Goal: Download file/media: Download file/media

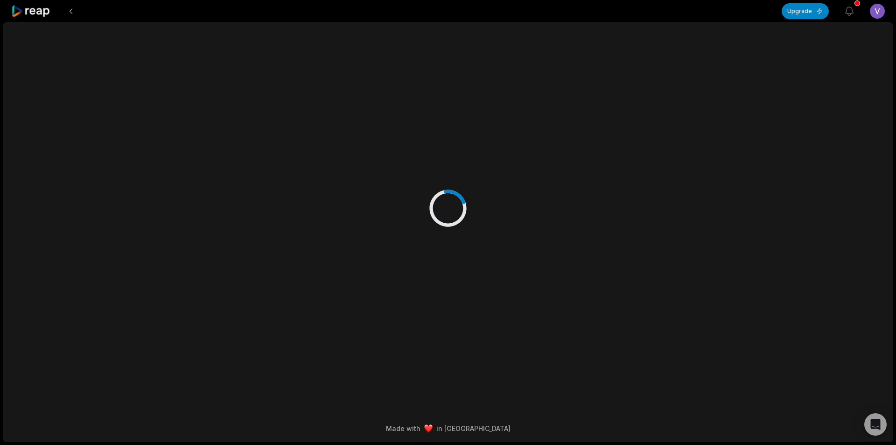
click at [36, 10] on icon at bounding box center [31, 11] width 40 height 13
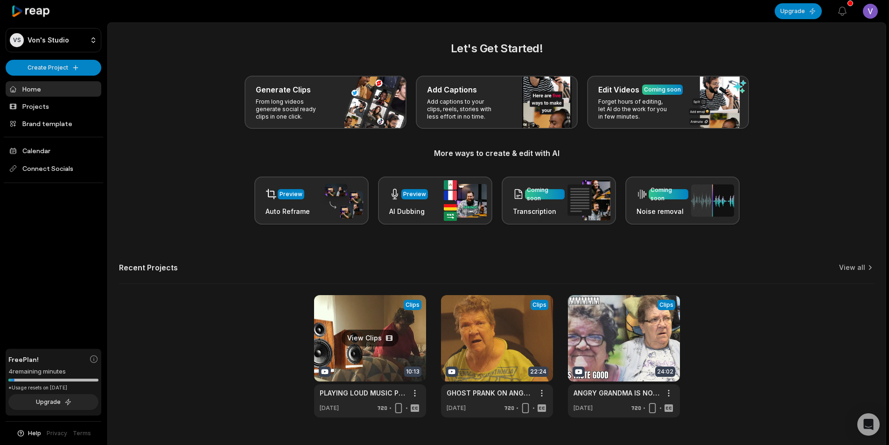
click at [372, 367] on link at bounding box center [370, 356] width 112 height 122
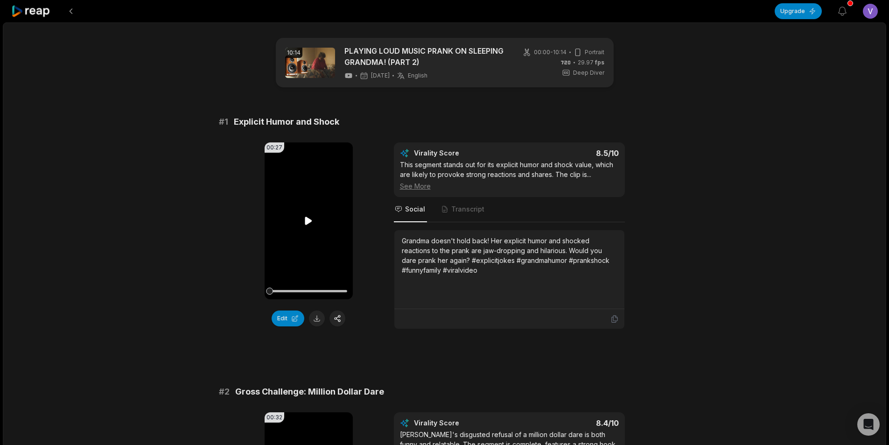
scroll to position [47, 0]
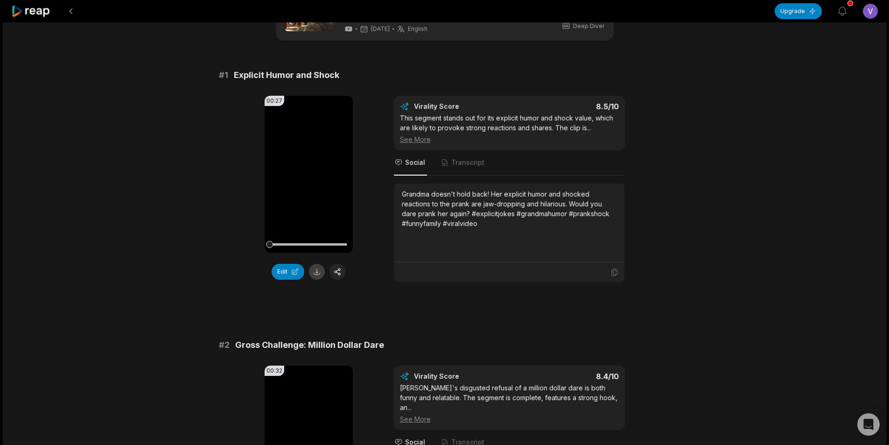
click at [318, 273] on button at bounding box center [317, 272] width 16 height 16
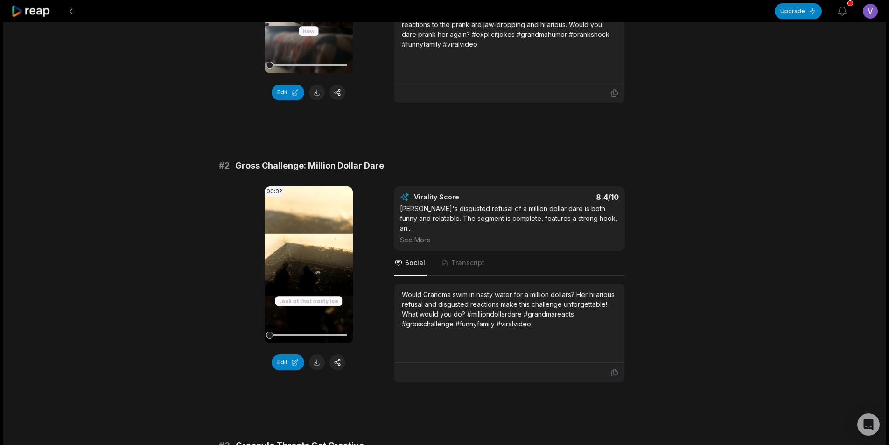
scroll to position [233, 0]
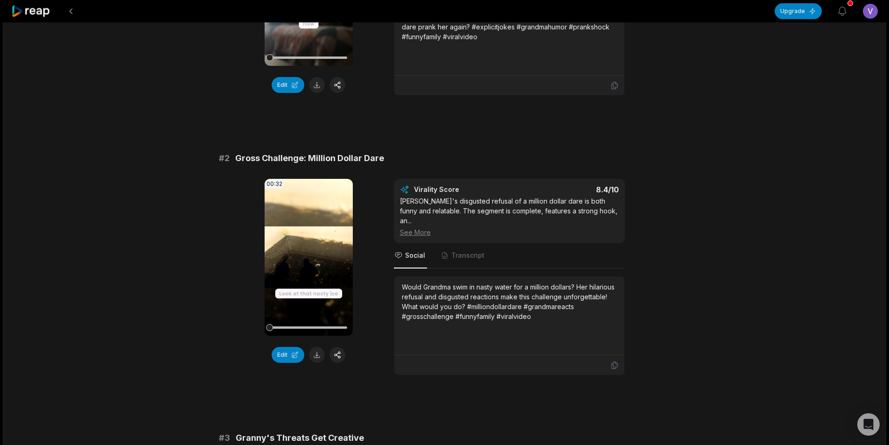
click at [314, 356] on button at bounding box center [317, 355] width 16 height 16
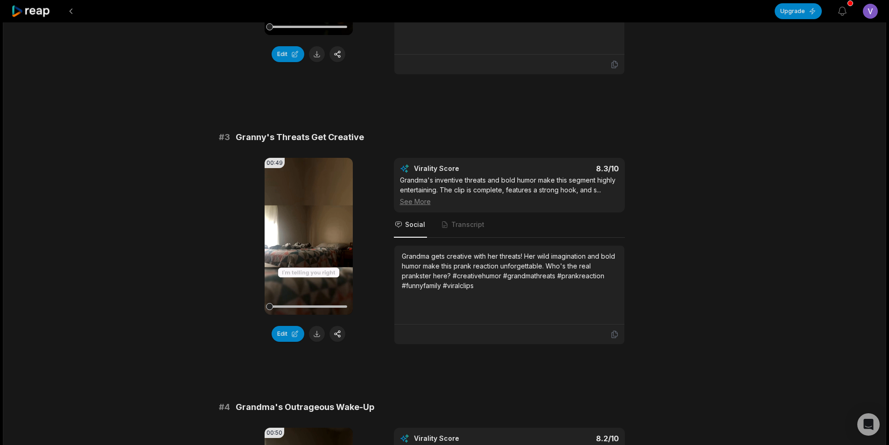
scroll to position [560, 0]
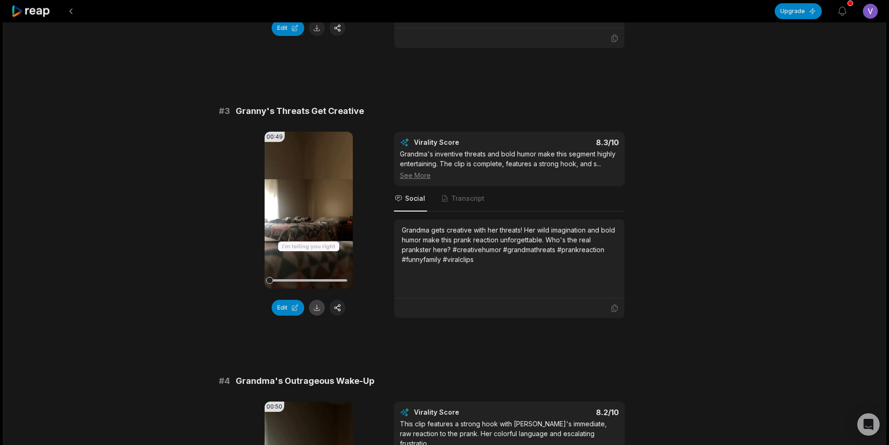
click at [315, 301] on button at bounding box center [317, 308] width 16 height 16
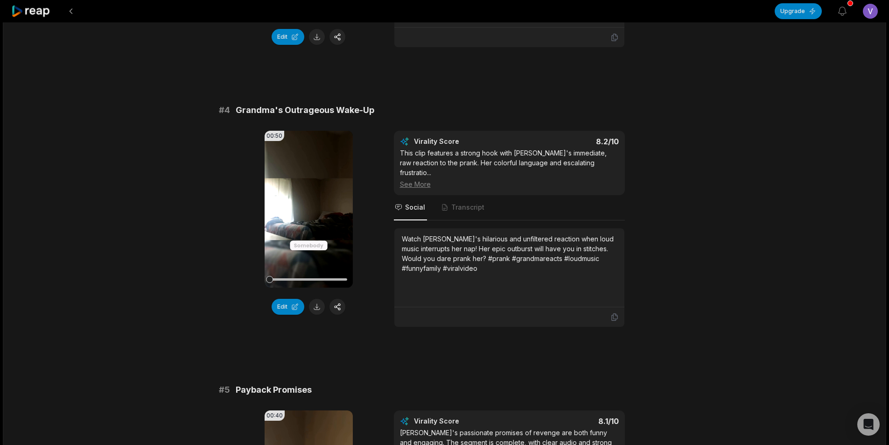
scroll to position [840, 0]
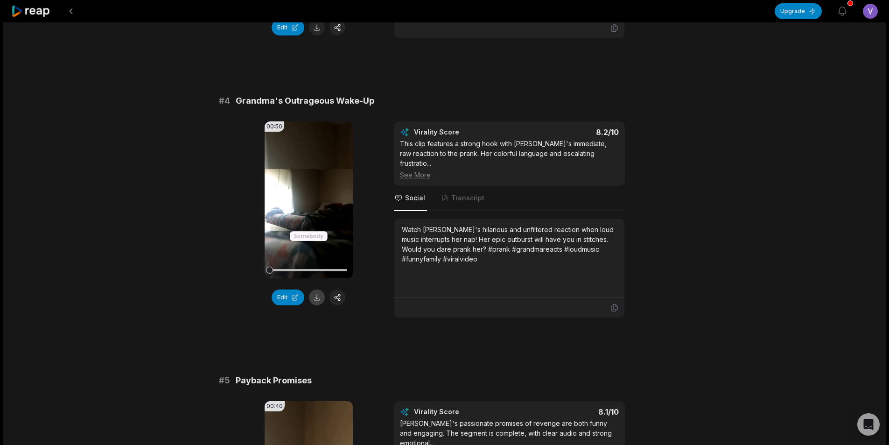
click at [316, 292] on button at bounding box center [317, 297] width 16 height 16
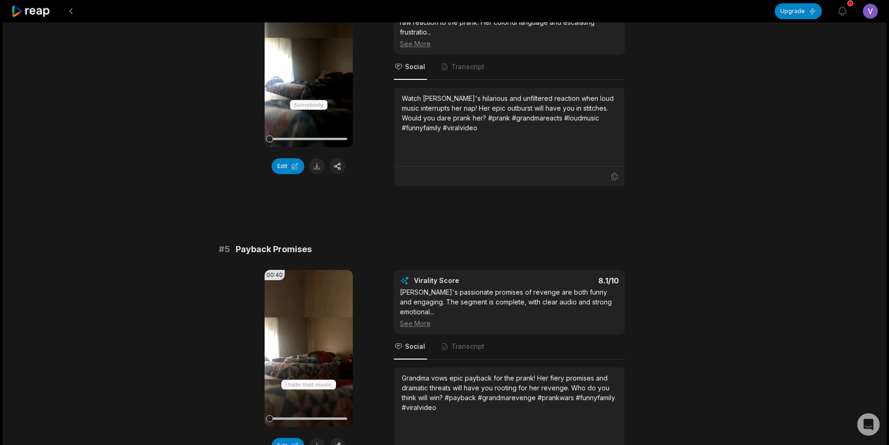
scroll to position [1026, 0]
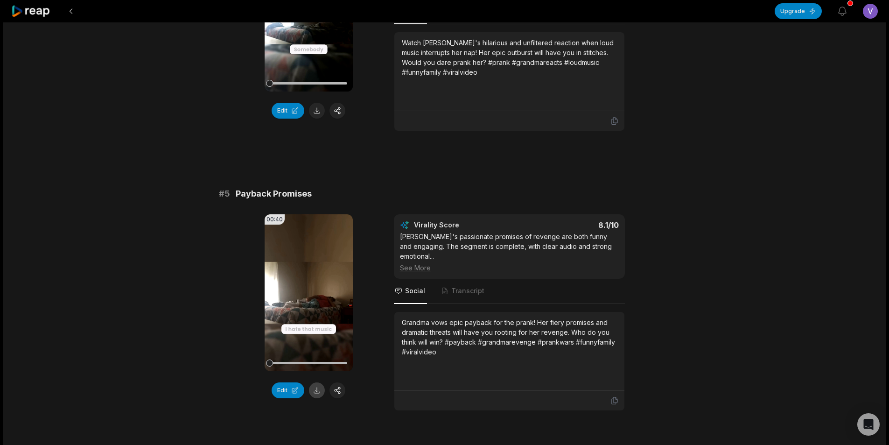
click at [323, 382] on button at bounding box center [317, 390] width 16 height 16
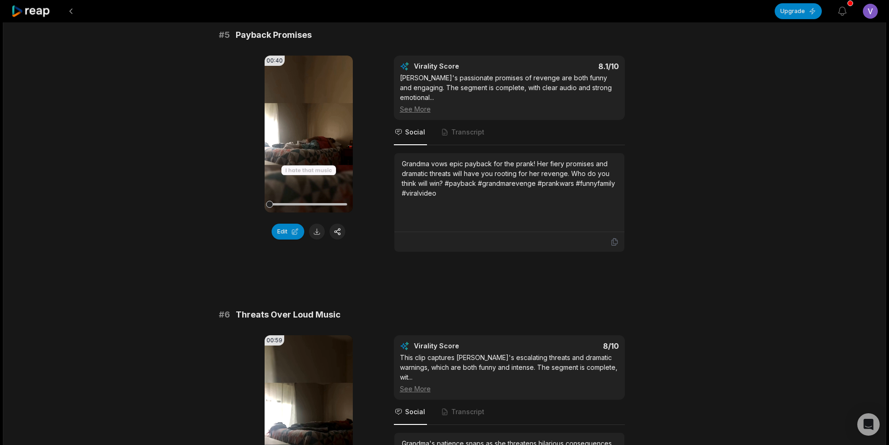
scroll to position [1353, 0]
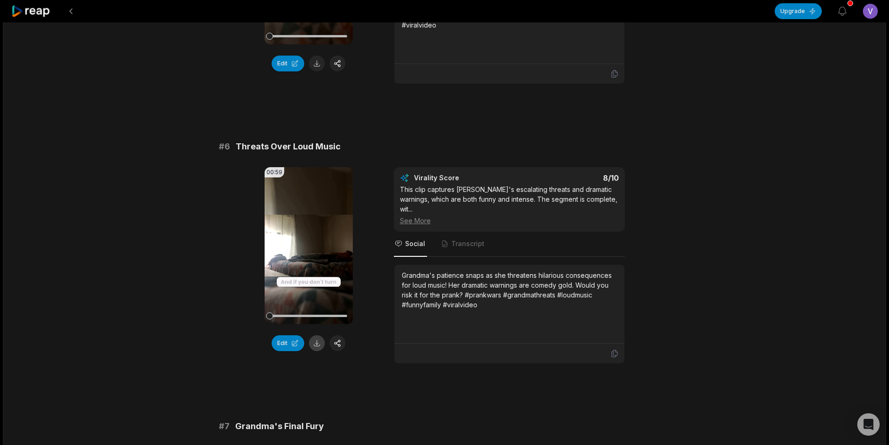
click at [313, 335] on button at bounding box center [317, 343] width 16 height 16
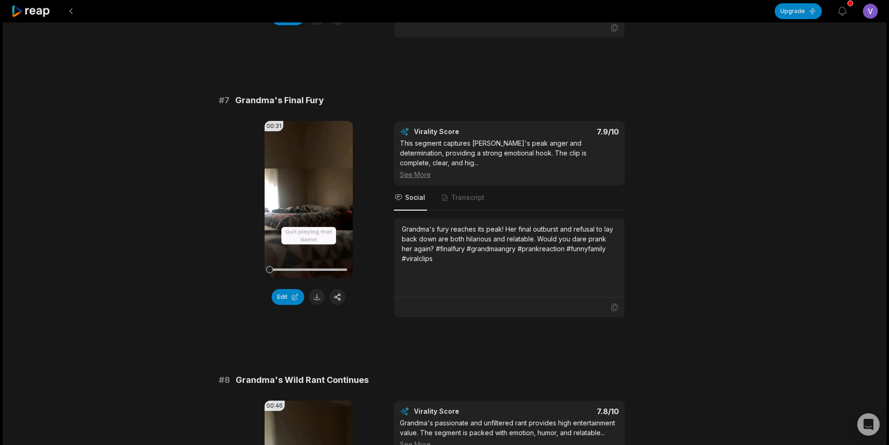
scroll to position [1680, 0]
click at [314, 288] on button at bounding box center [317, 296] width 16 height 16
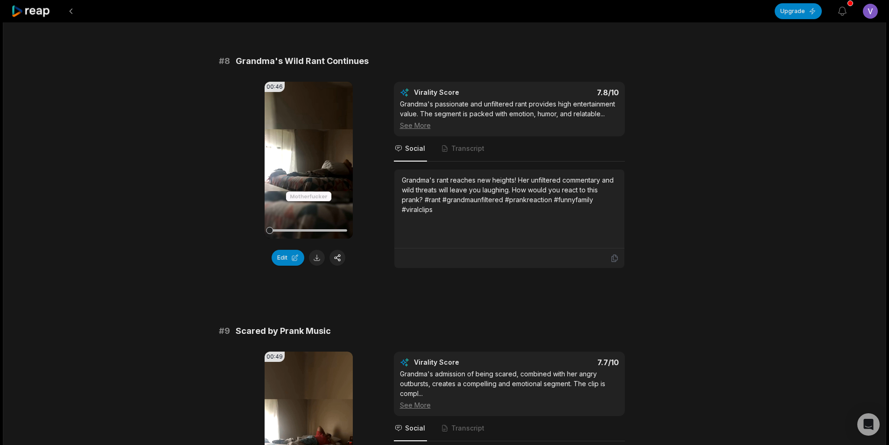
scroll to position [2006, 0]
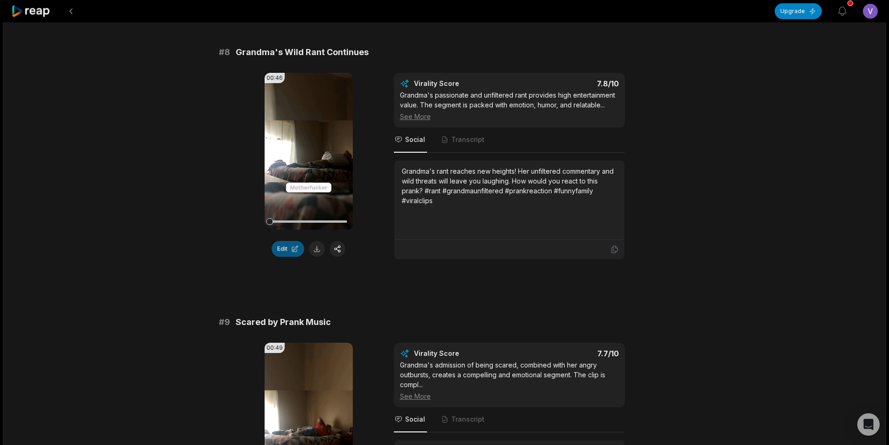
drag, startPoint x: 317, startPoint y: 230, endPoint x: 292, endPoint y: 230, distance: 25.2
click at [317, 241] on button at bounding box center [317, 249] width 16 height 16
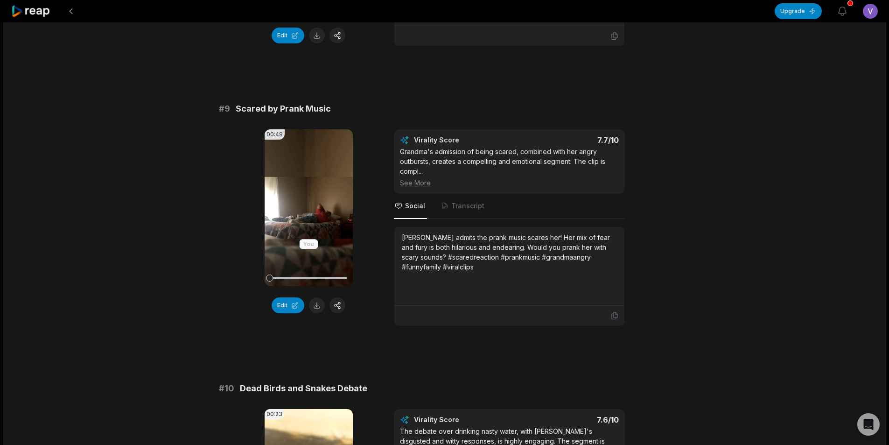
scroll to position [2286, 0]
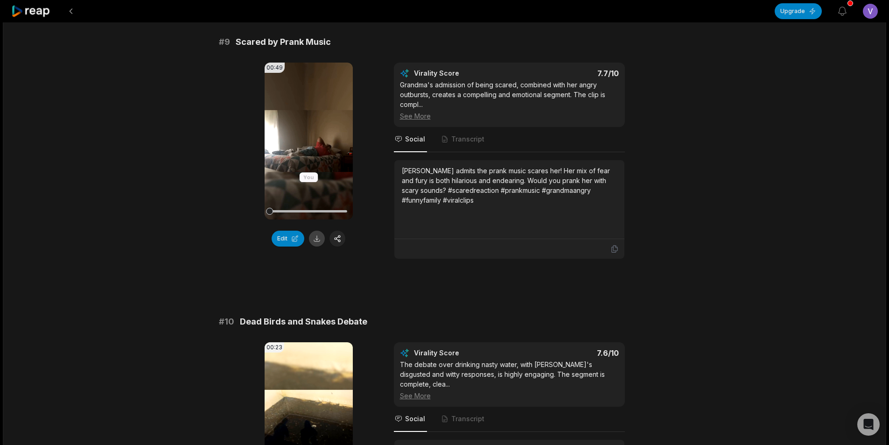
click at [317, 230] on button at bounding box center [317, 238] width 16 height 16
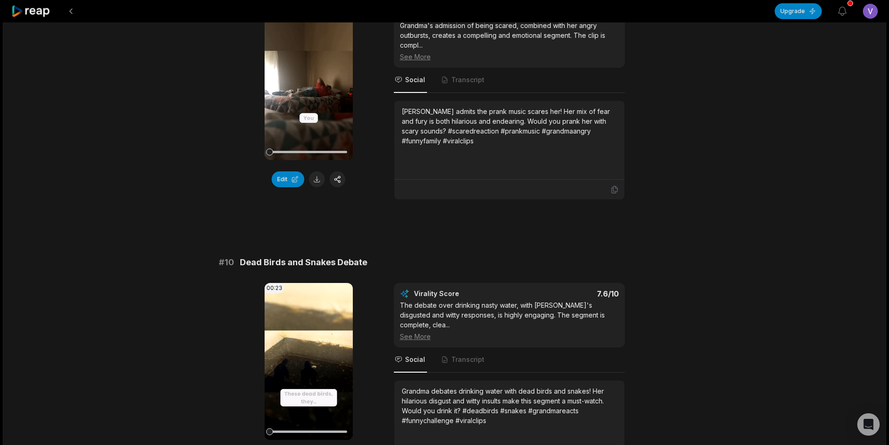
scroll to position [2443, 0]
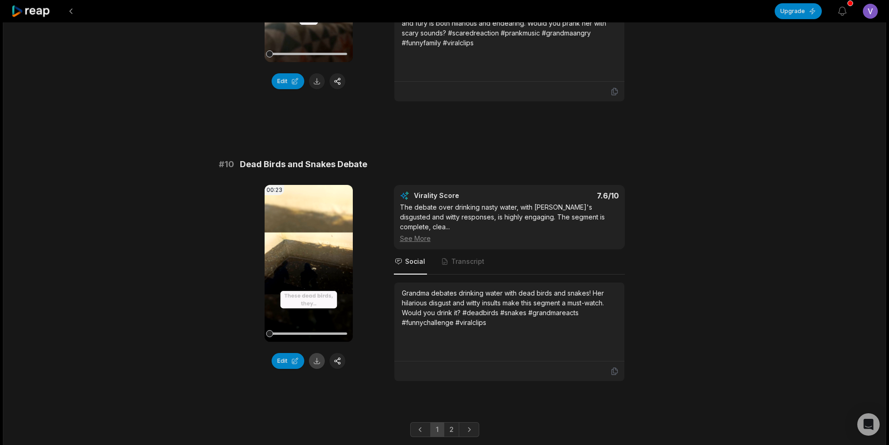
click at [314, 353] on button at bounding box center [317, 361] width 16 height 16
click at [454, 422] on link "2" at bounding box center [451, 429] width 15 height 15
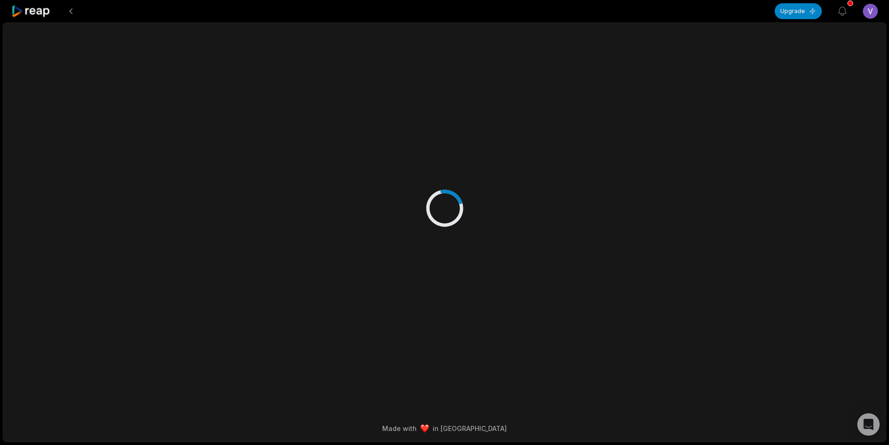
scroll to position [0, 0]
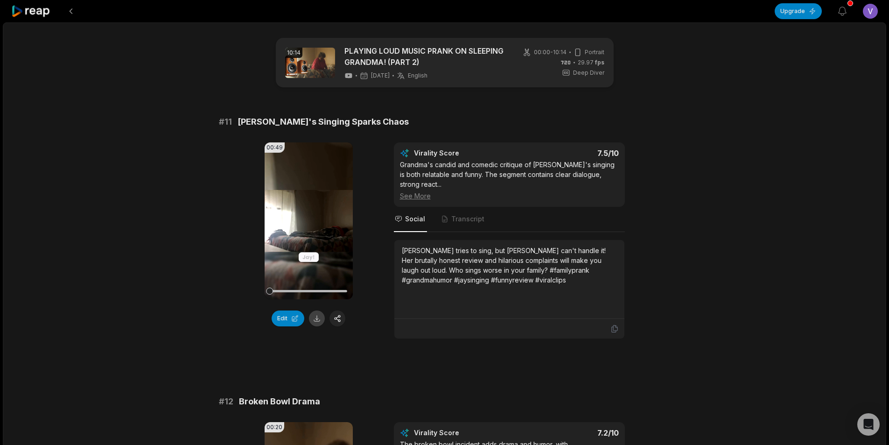
click at [314, 321] on button at bounding box center [317, 318] width 16 height 16
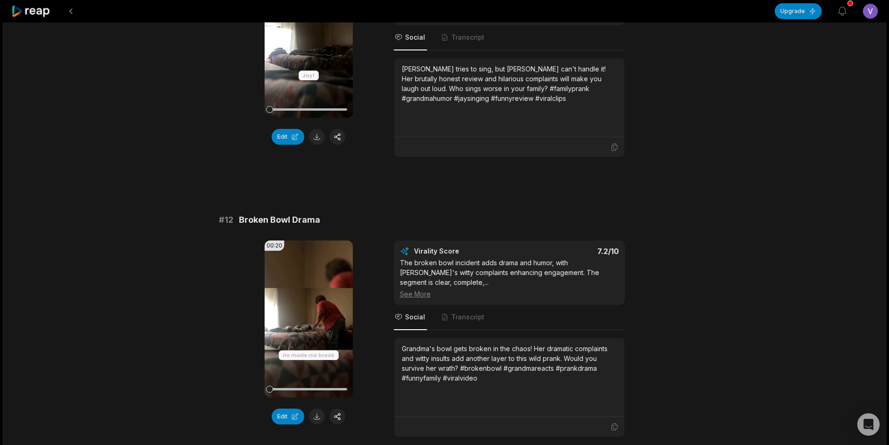
scroll to position [233, 0]
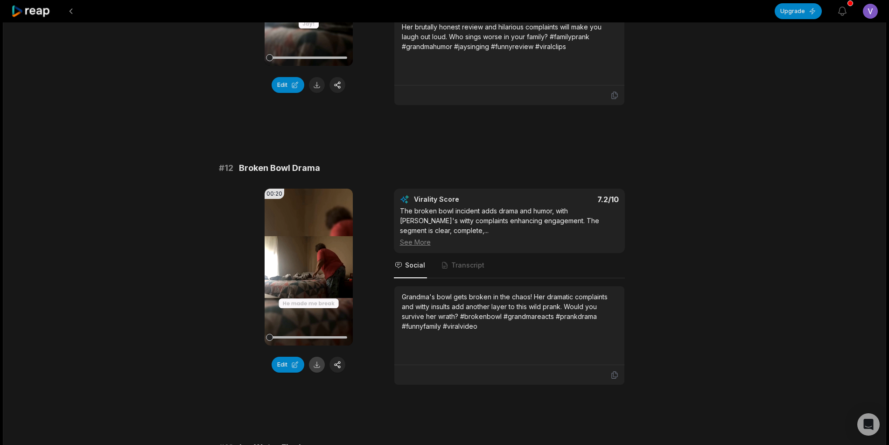
click at [320, 368] on button at bounding box center [317, 364] width 16 height 16
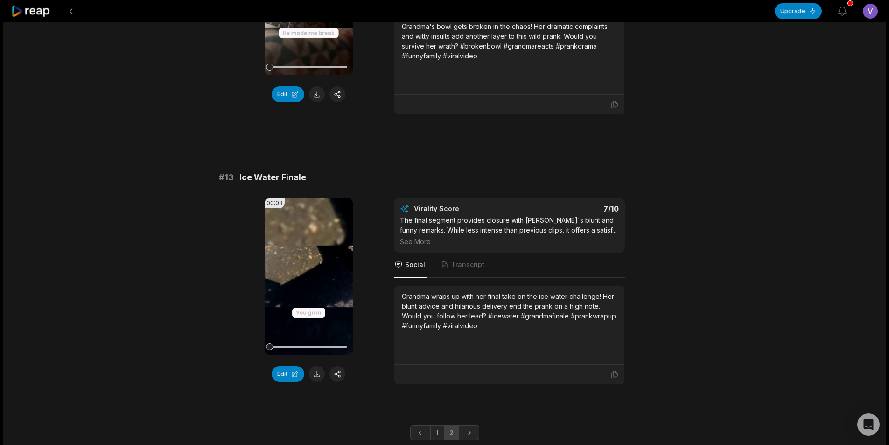
scroll to position [513, 0]
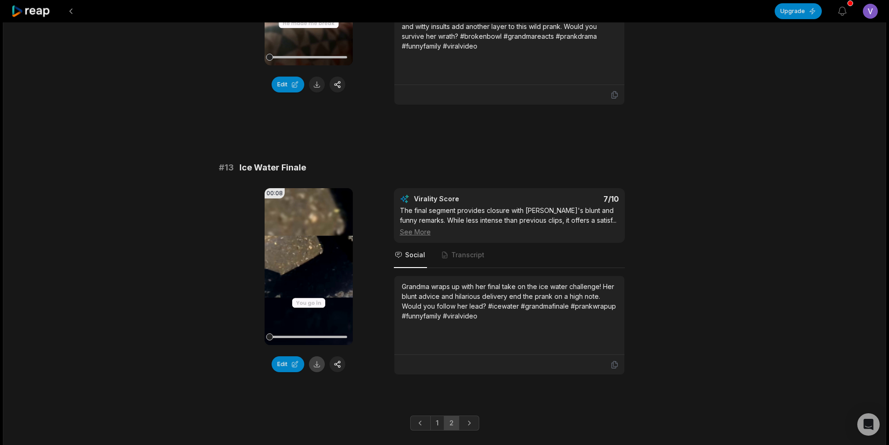
click at [317, 367] on button at bounding box center [317, 364] width 16 height 16
click at [72, 10] on button at bounding box center [71, 11] width 17 height 17
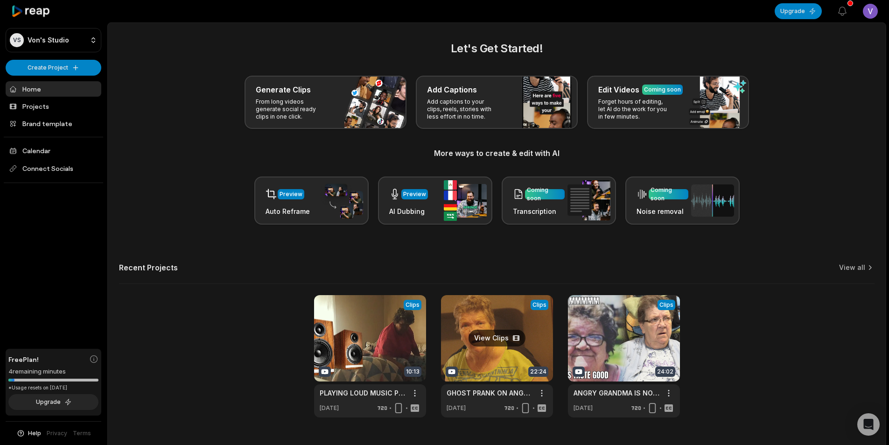
click at [515, 369] on link at bounding box center [497, 356] width 112 height 122
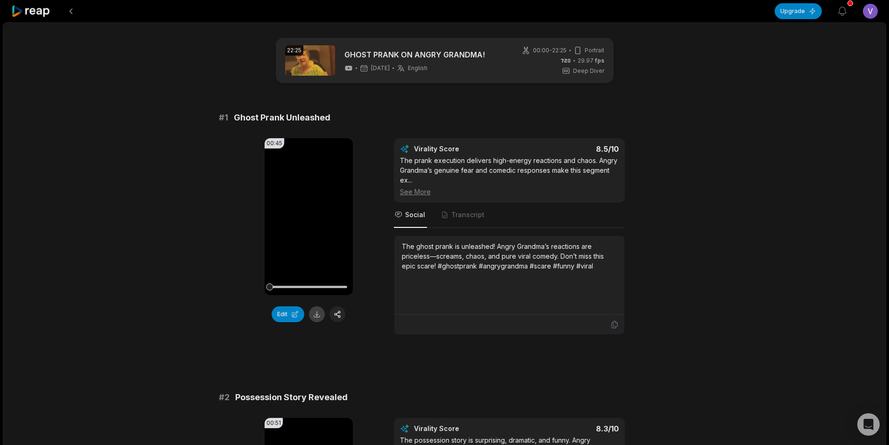
click at [315, 317] on button at bounding box center [317, 314] width 16 height 16
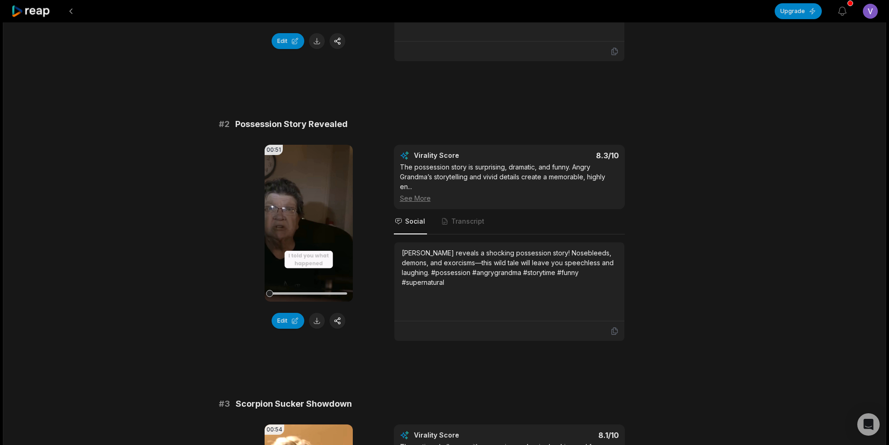
scroll to position [327, 0]
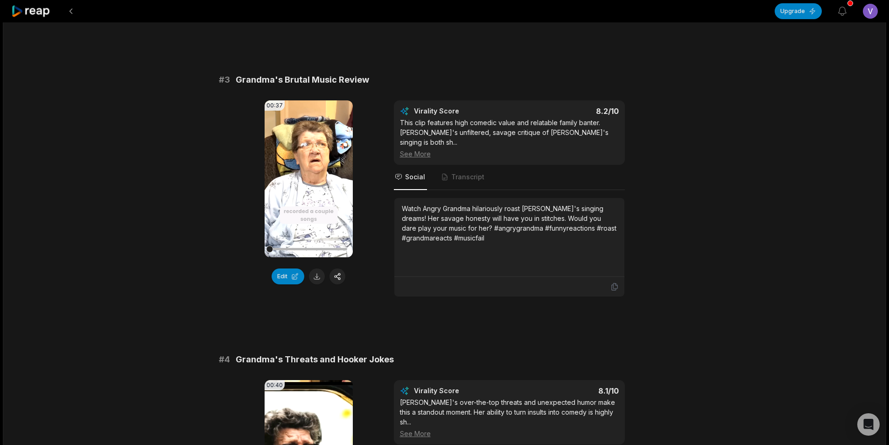
scroll to position [606, 0]
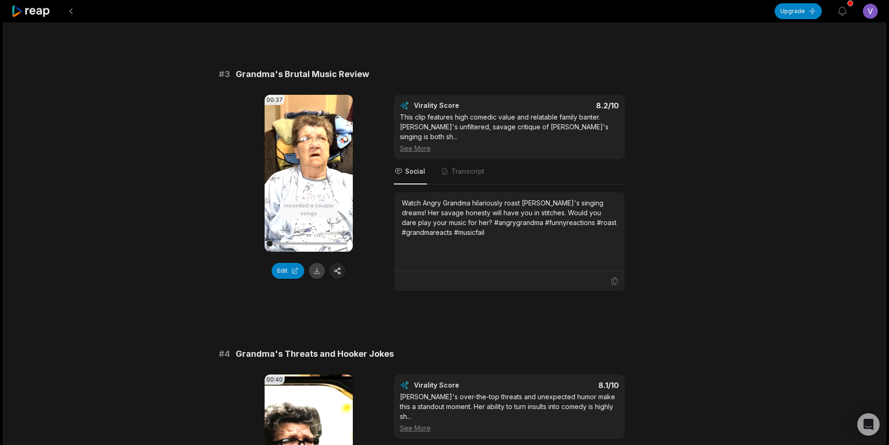
click at [319, 263] on button at bounding box center [317, 271] width 16 height 16
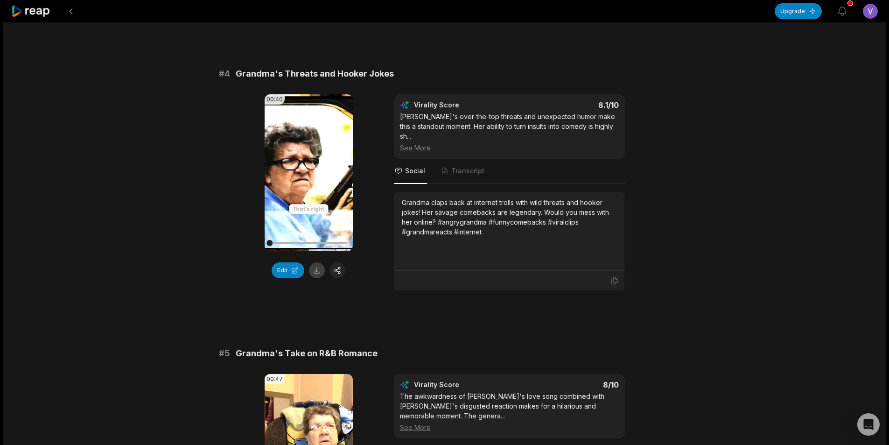
click at [319, 262] on button at bounding box center [317, 270] width 16 height 16
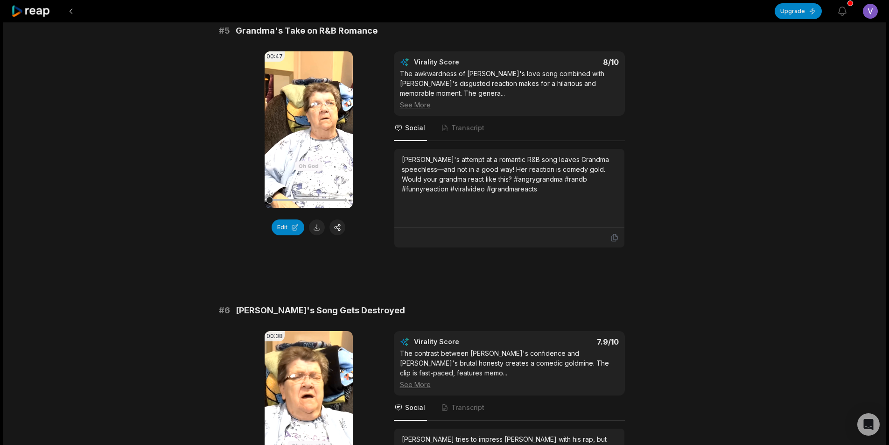
scroll to position [1213, 0]
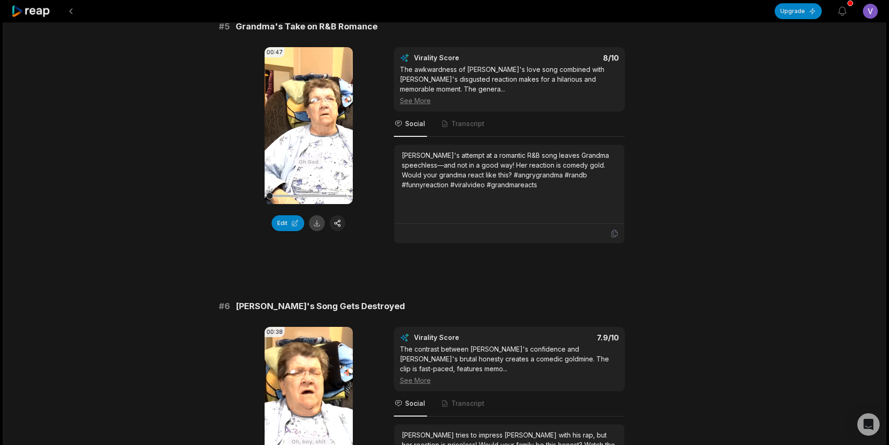
click at [318, 215] on button at bounding box center [317, 223] width 16 height 16
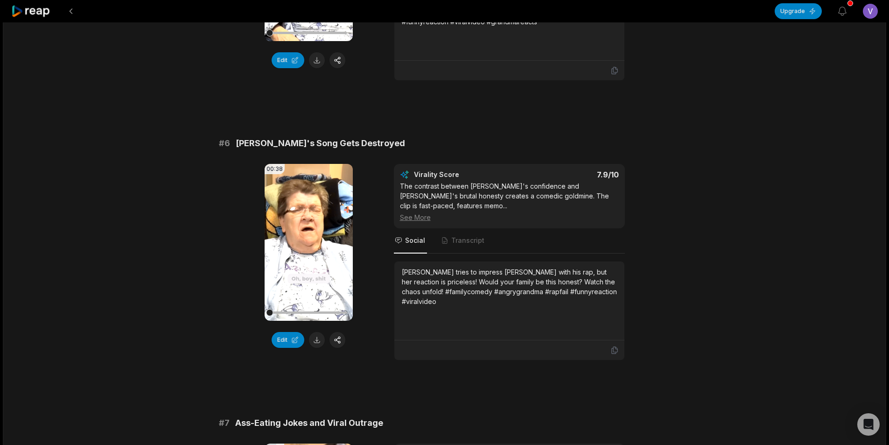
scroll to position [1446, 0]
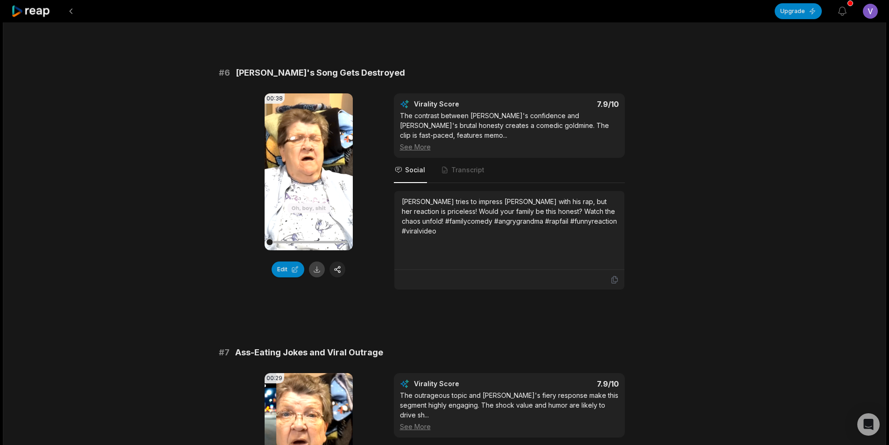
click at [316, 261] on button at bounding box center [317, 269] width 16 height 16
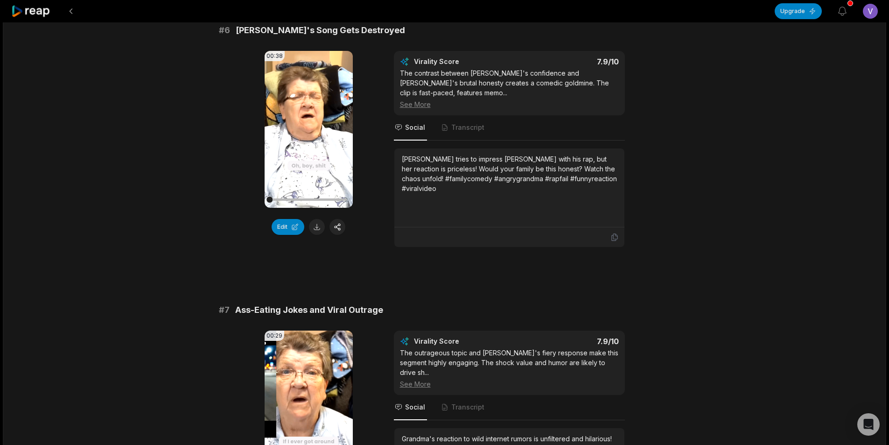
scroll to position [1726, 0]
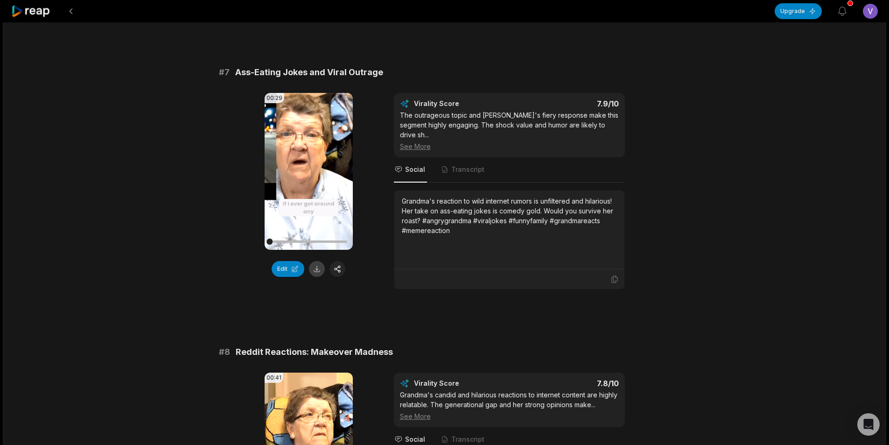
click at [315, 261] on button at bounding box center [317, 269] width 16 height 16
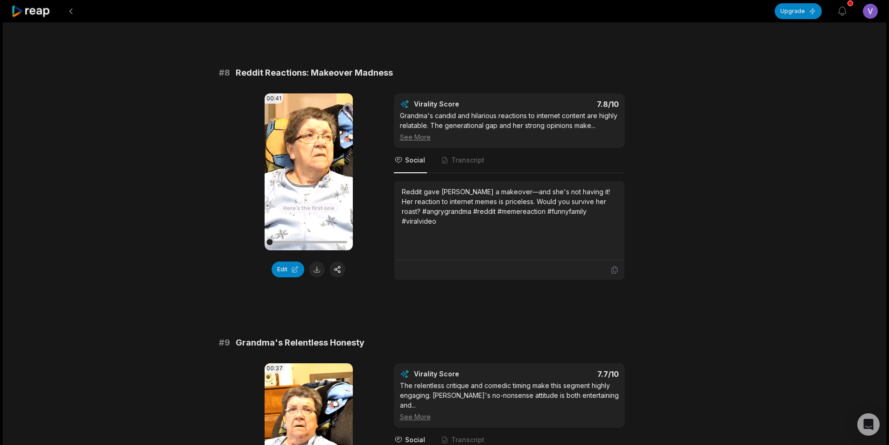
scroll to position [2006, 0]
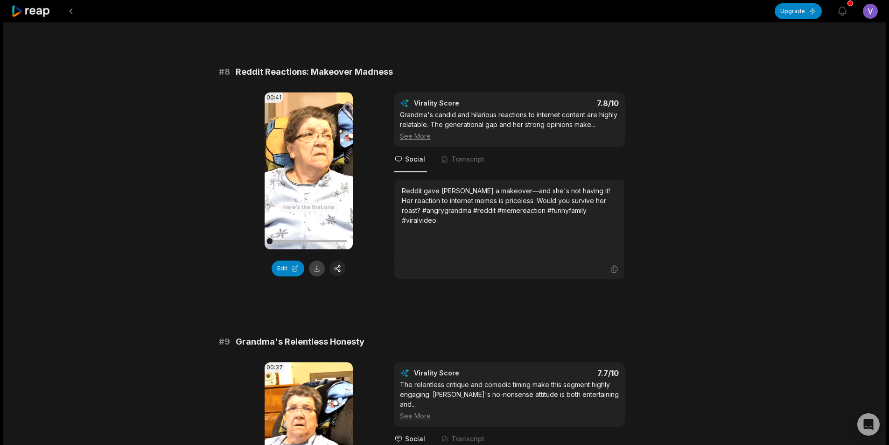
click at [314, 260] on button at bounding box center [317, 268] width 16 height 16
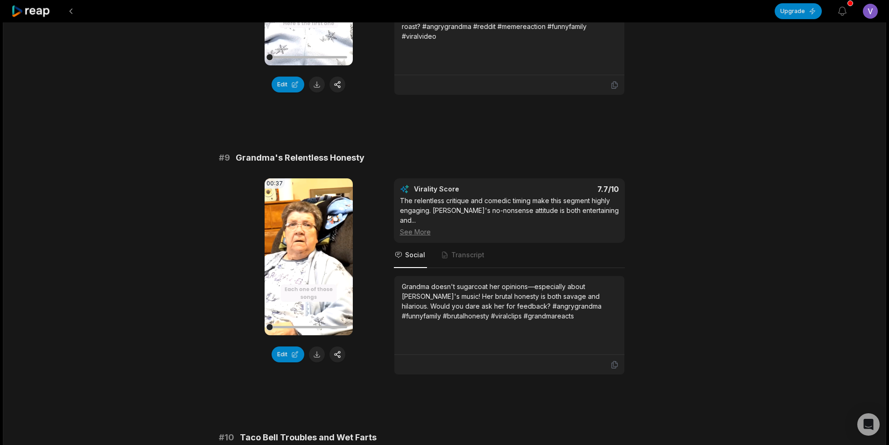
scroll to position [2286, 0]
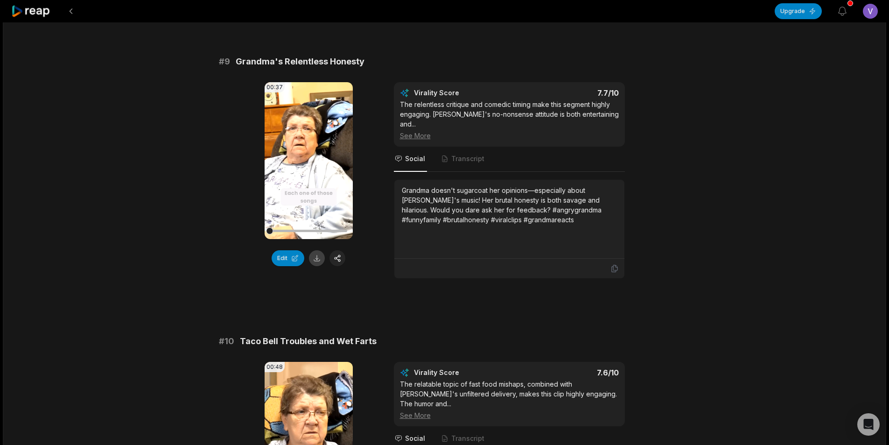
click at [315, 250] on button at bounding box center [317, 258] width 16 height 16
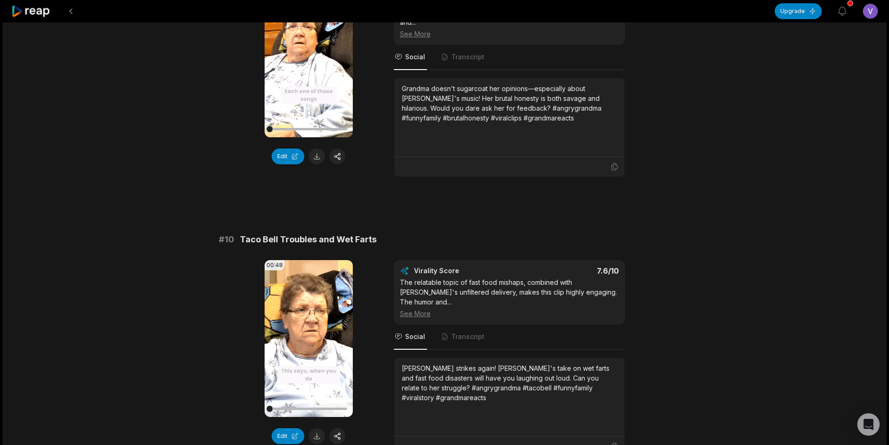
scroll to position [2433, 0]
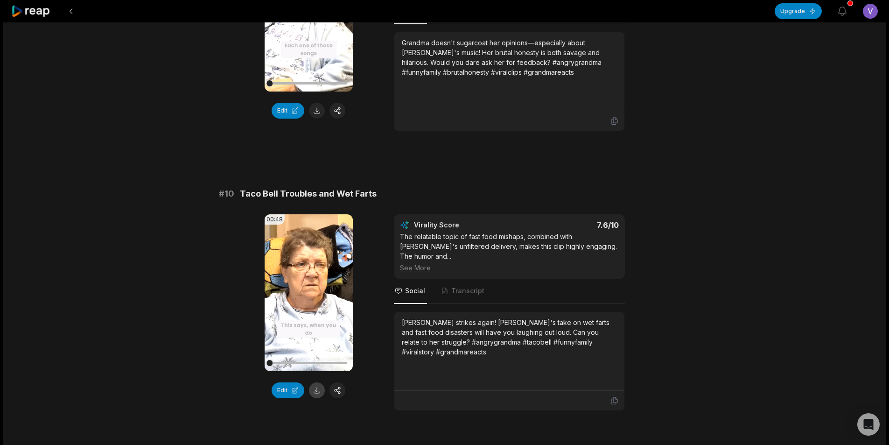
click at [321, 382] on button at bounding box center [317, 390] width 16 height 16
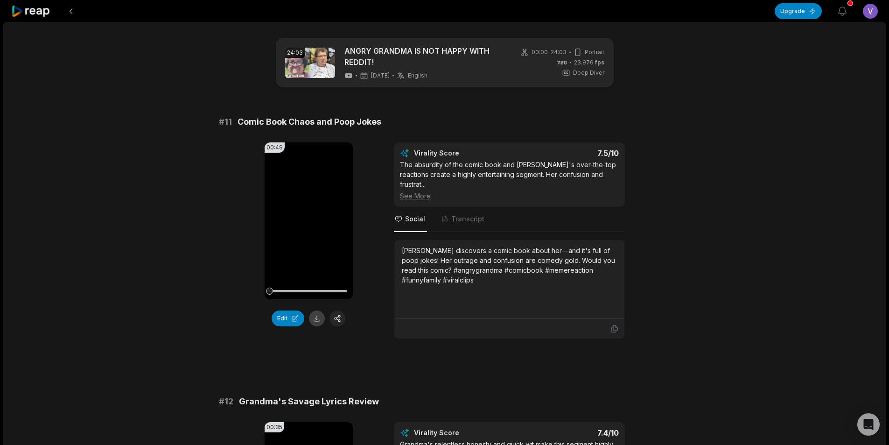
click at [319, 321] on button at bounding box center [317, 318] width 16 height 16
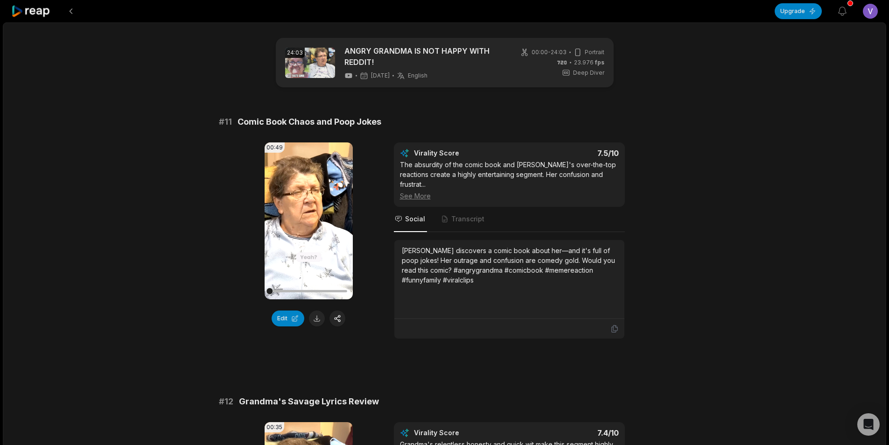
scroll to position [233, 0]
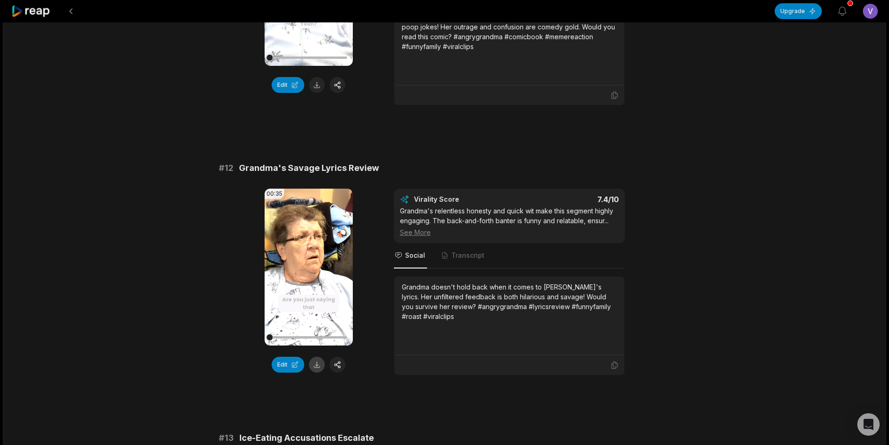
click at [316, 365] on button at bounding box center [317, 364] width 16 height 16
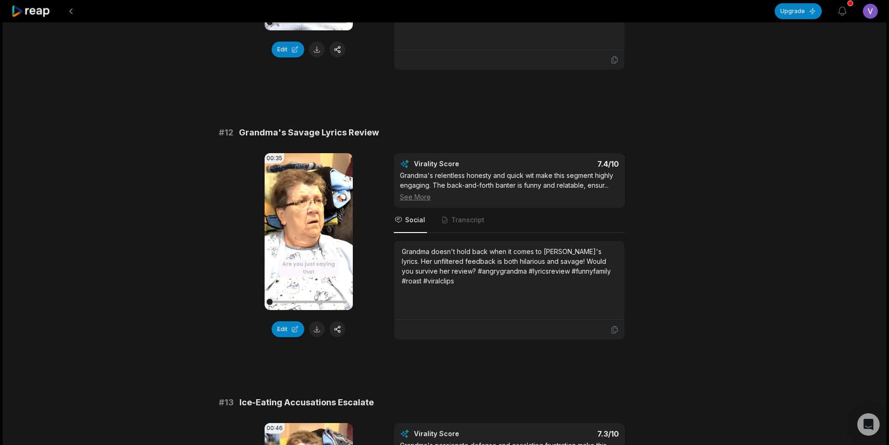
scroll to position [446, 0]
